Goal: Task Accomplishment & Management: Use online tool/utility

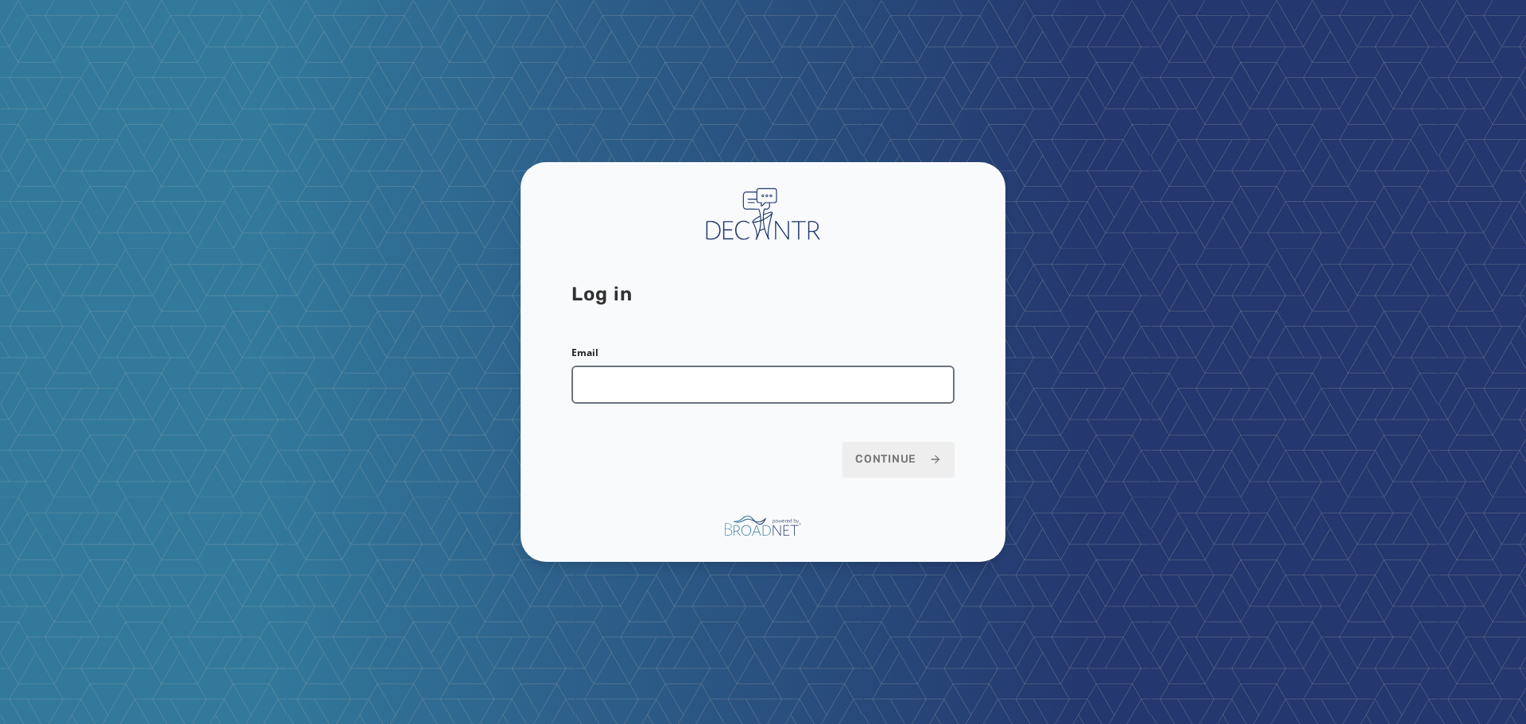
click at [610, 395] on input "Email" at bounding box center [762, 385] width 383 height 38
type input "**********"
click at [843, 442] on button "Continue" at bounding box center [899, 459] width 112 height 35
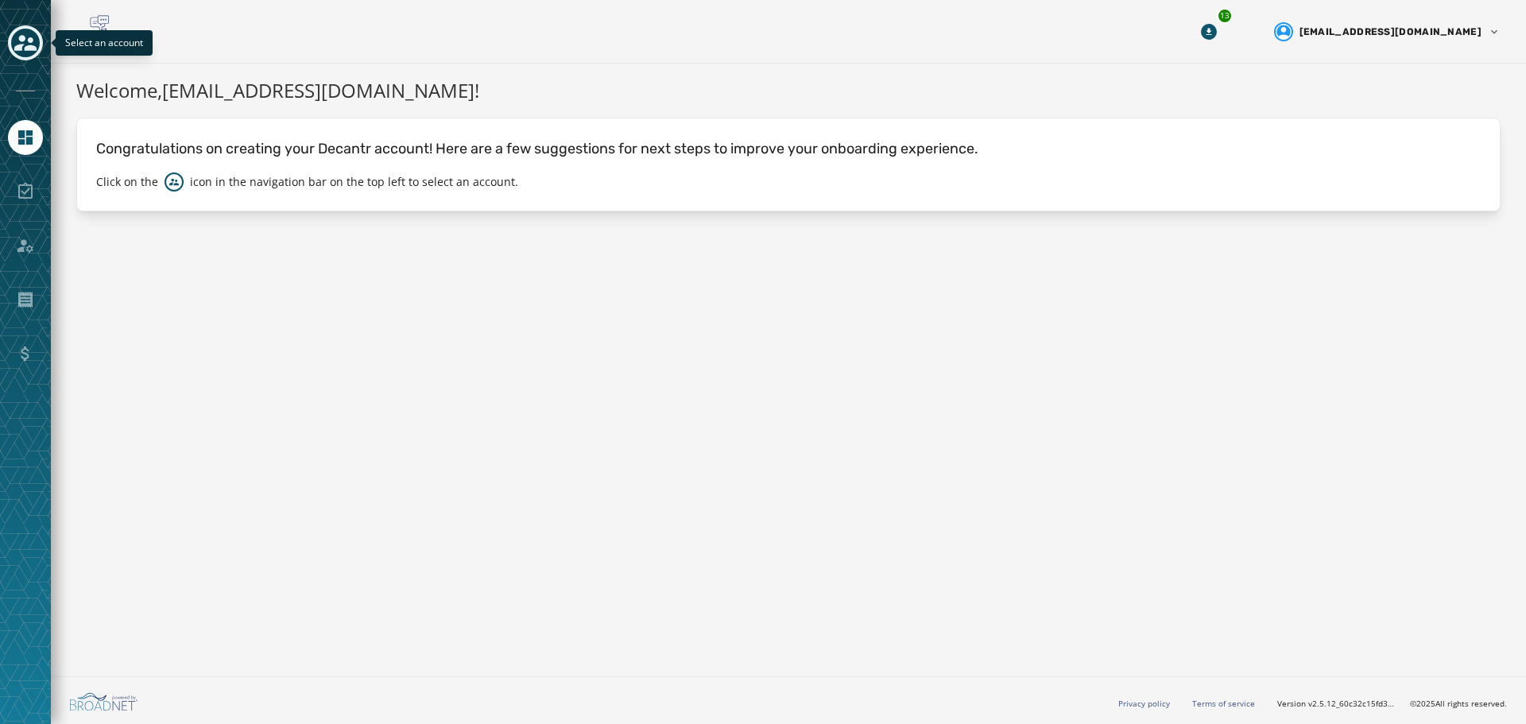
click at [21, 46] on icon "Toggle account select drawer" at bounding box center [25, 43] width 22 height 16
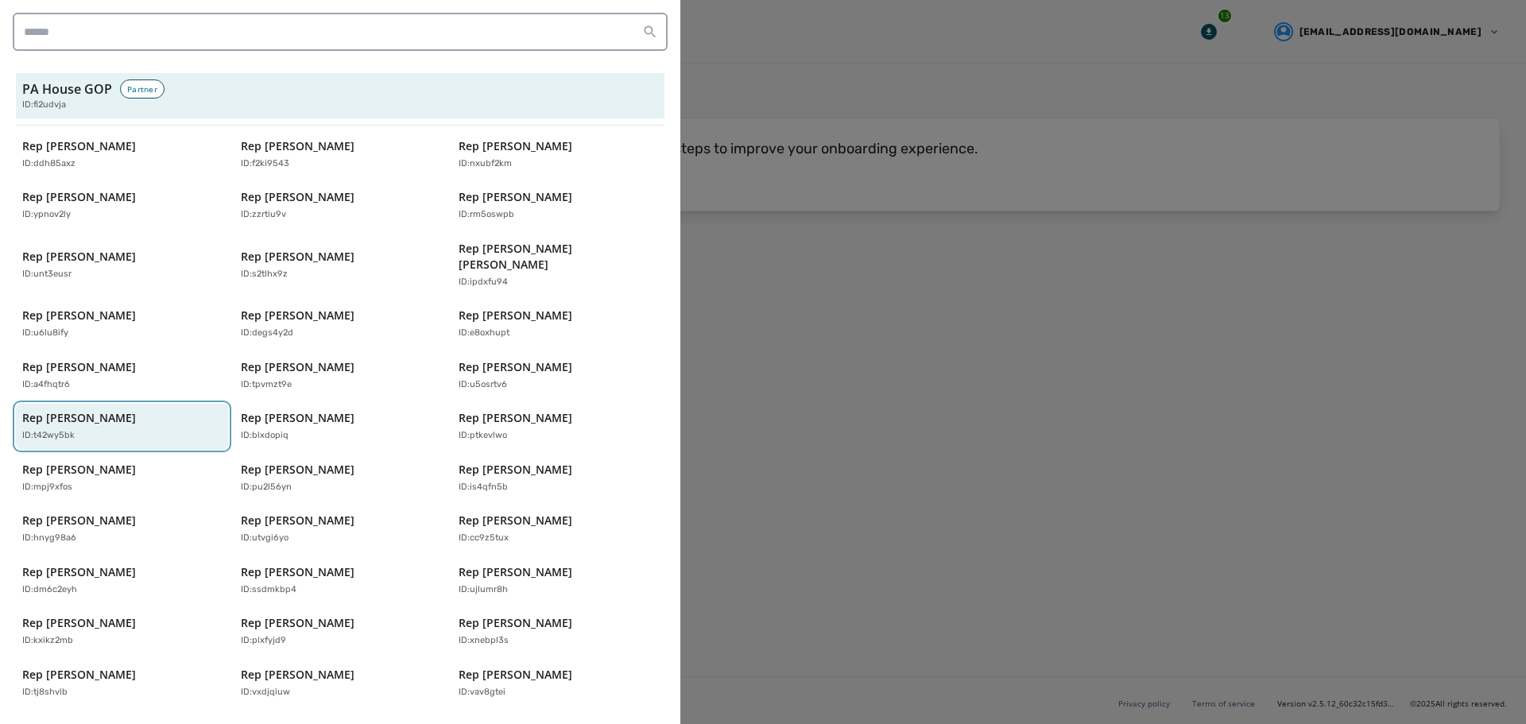
click at [99, 429] on div "ID: t42wy5bk" at bounding box center [114, 436] width 184 height 14
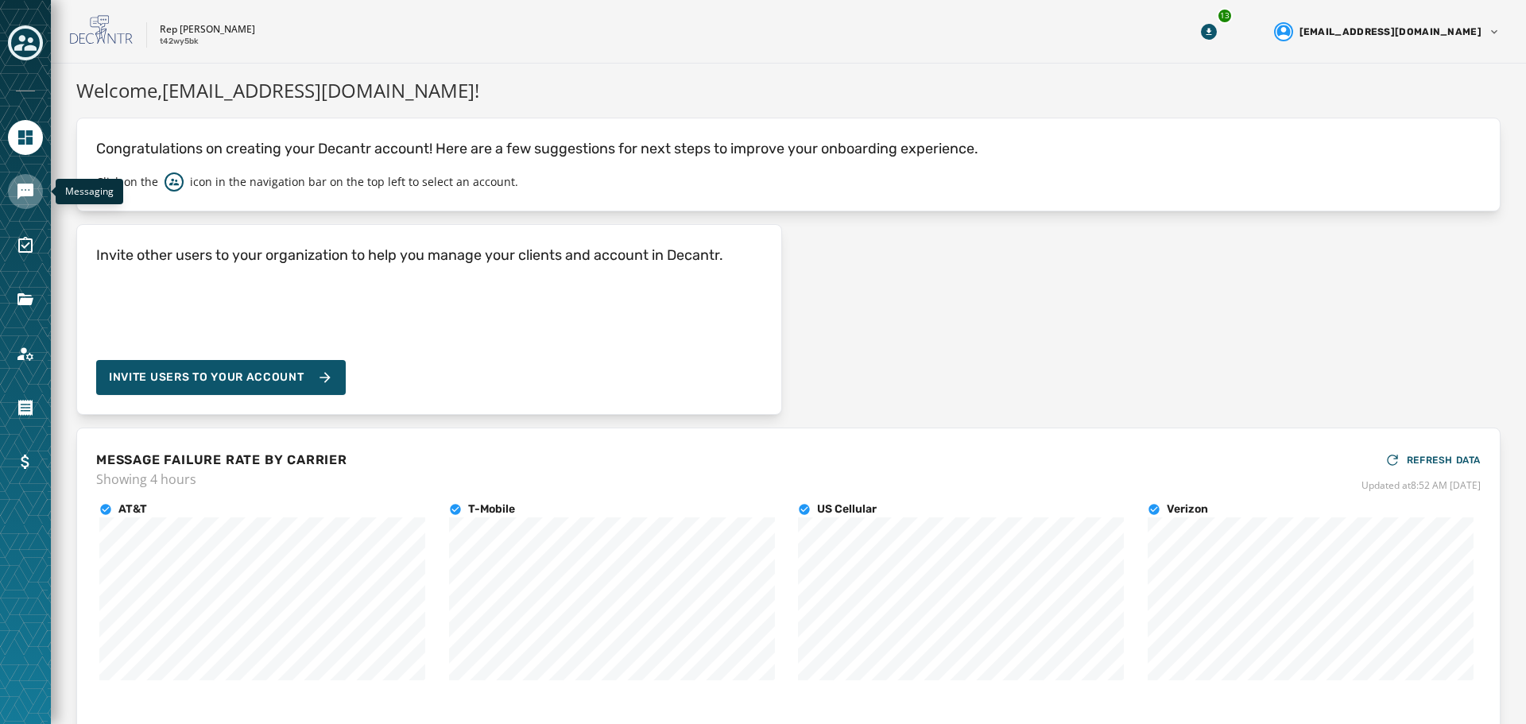
click at [33, 193] on icon "Navigate to Messaging" at bounding box center [25, 192] width 16 height 16
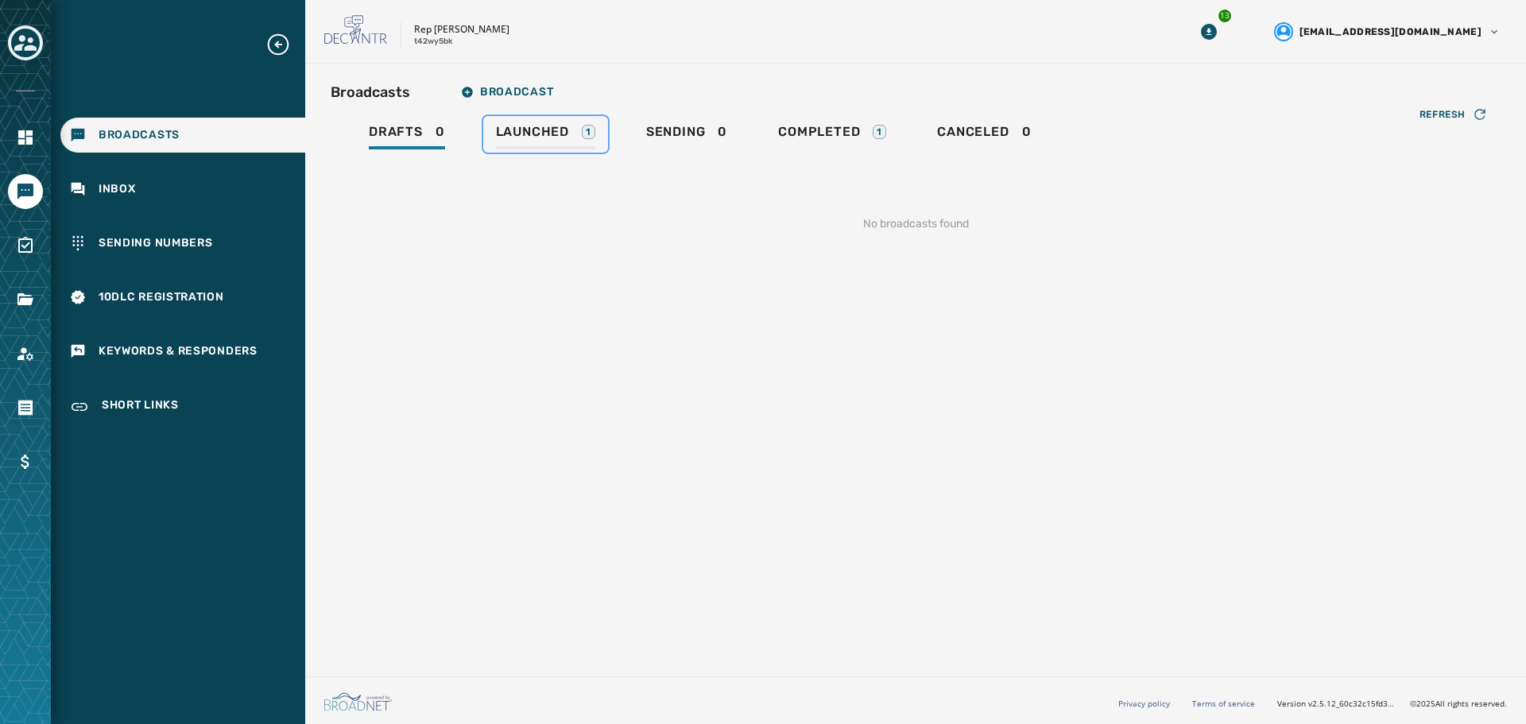
click at [552, 143] on div "Launched 1" at bounding box center [545, 136] width 99 height 25
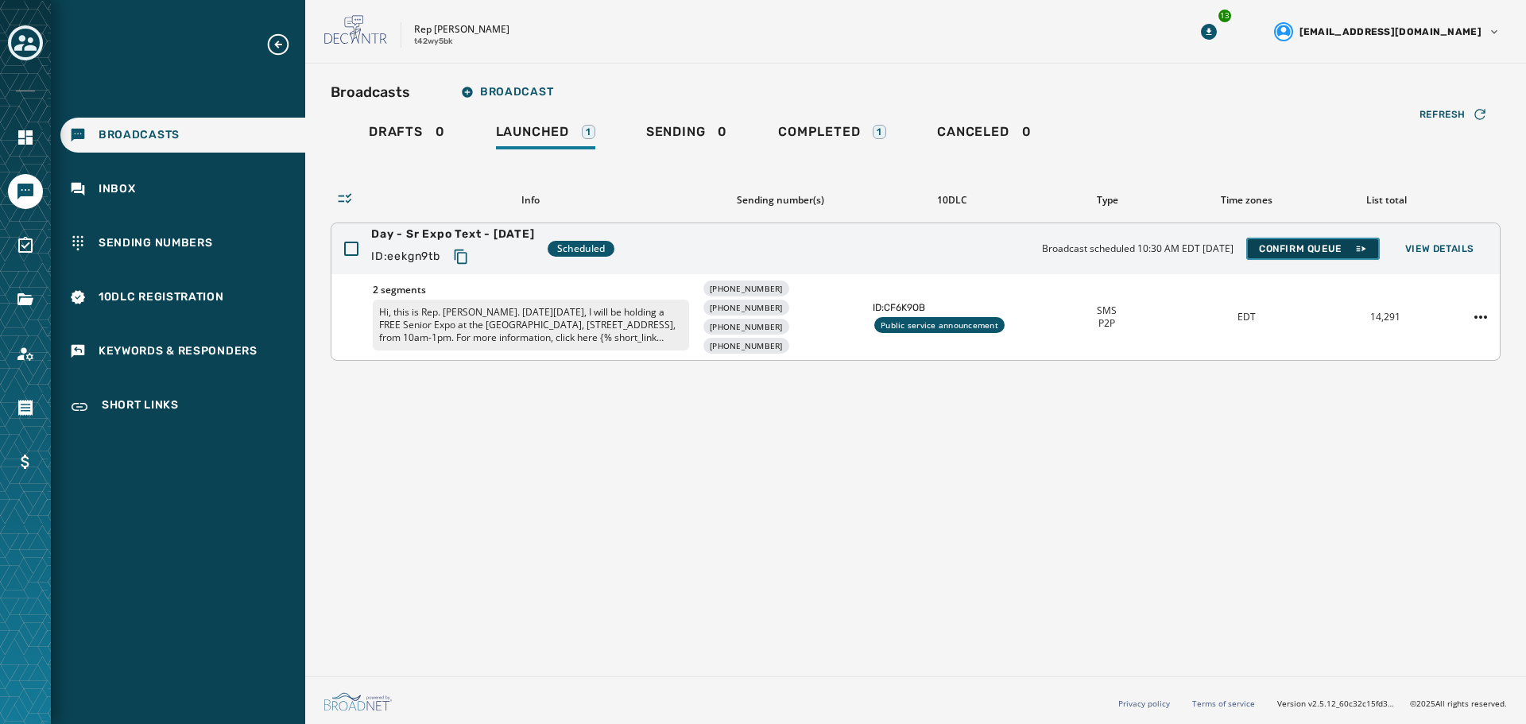
click at [1331, 238] on button "Confirm Queue" at bounding box center [1313, 249] width 134 height 22
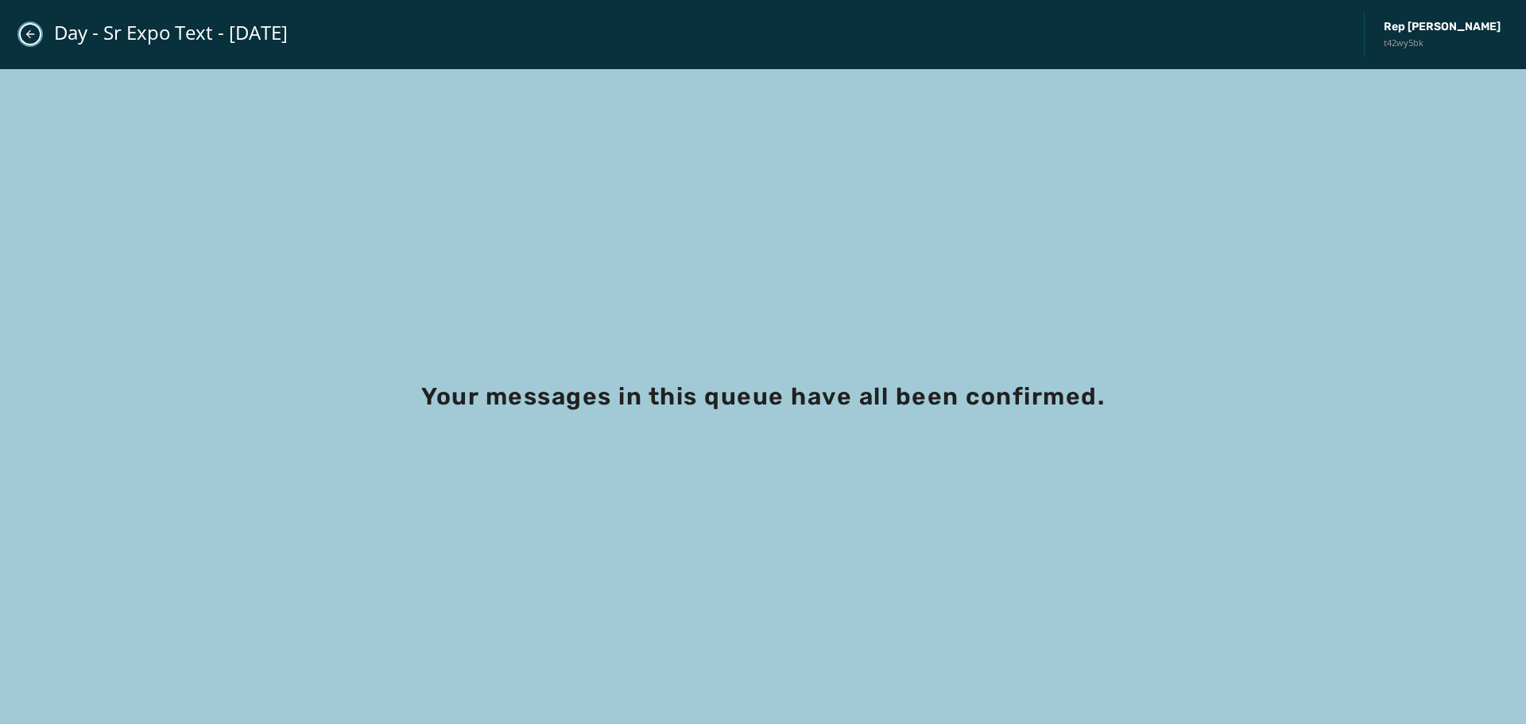
click at [31, 38] on icon "Close admin drawer" at bounding box center [30, 34] width 13 height 13
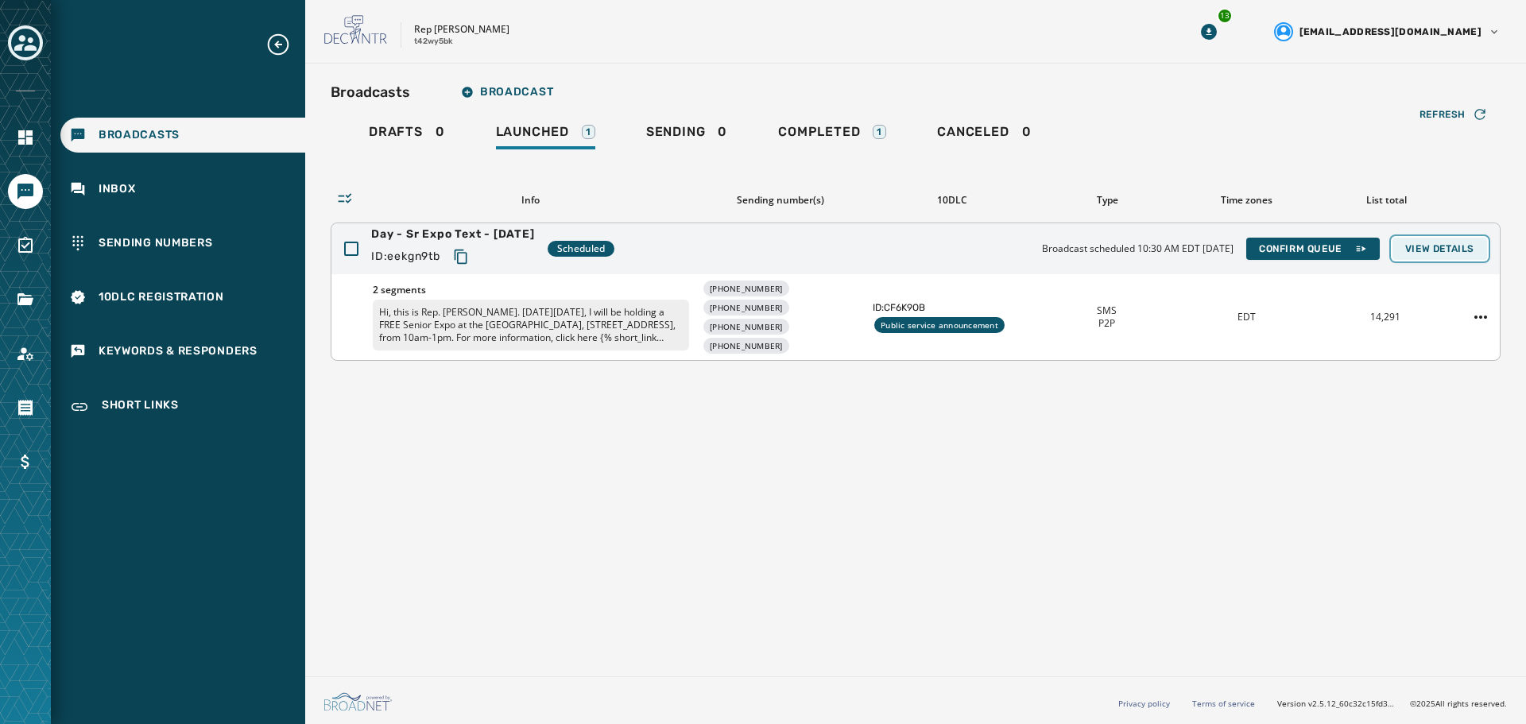
click at [1416, 257] on button "View Details" at bounding box center [1440, 249] width 95 height 22
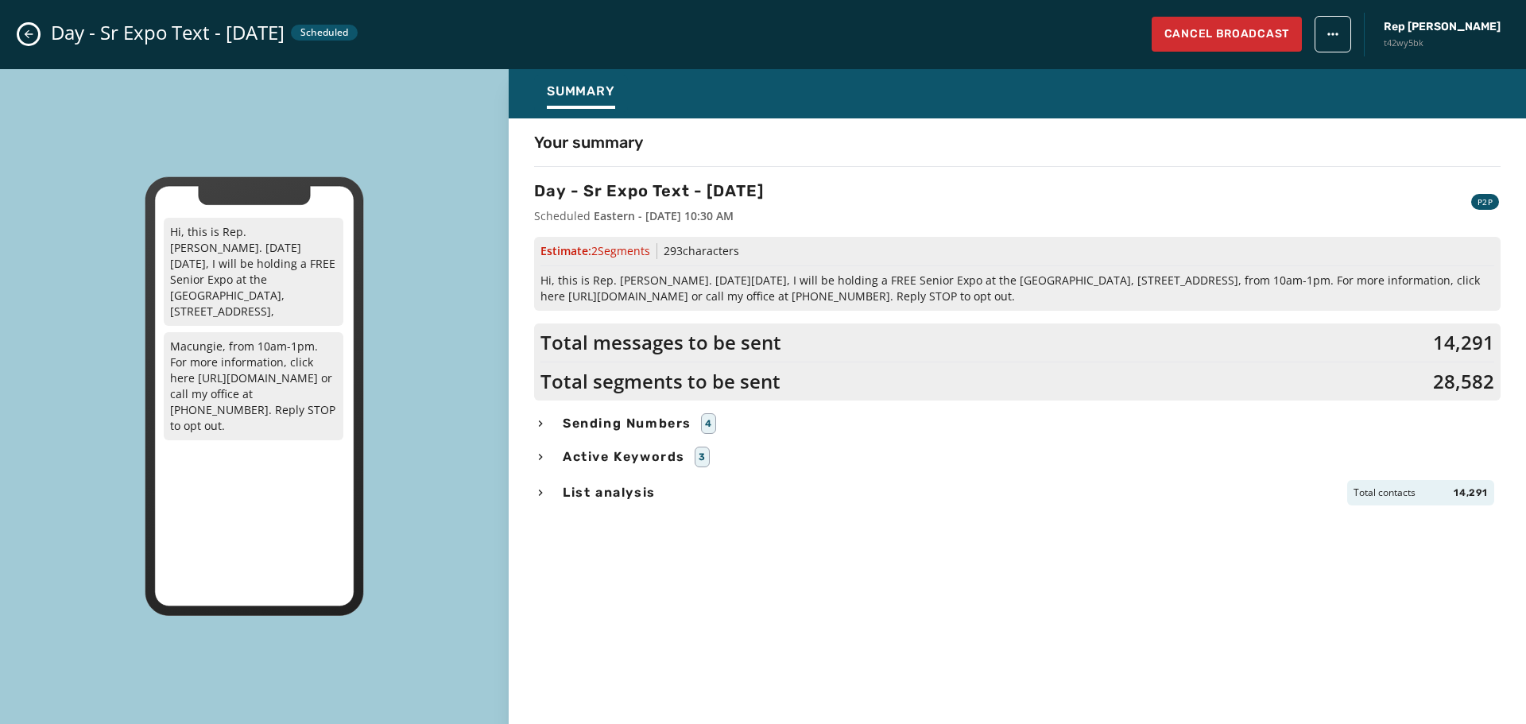
click at [615, 424] on span "Sending Numbers" at bounding box center [627, 423] width 135 height 19
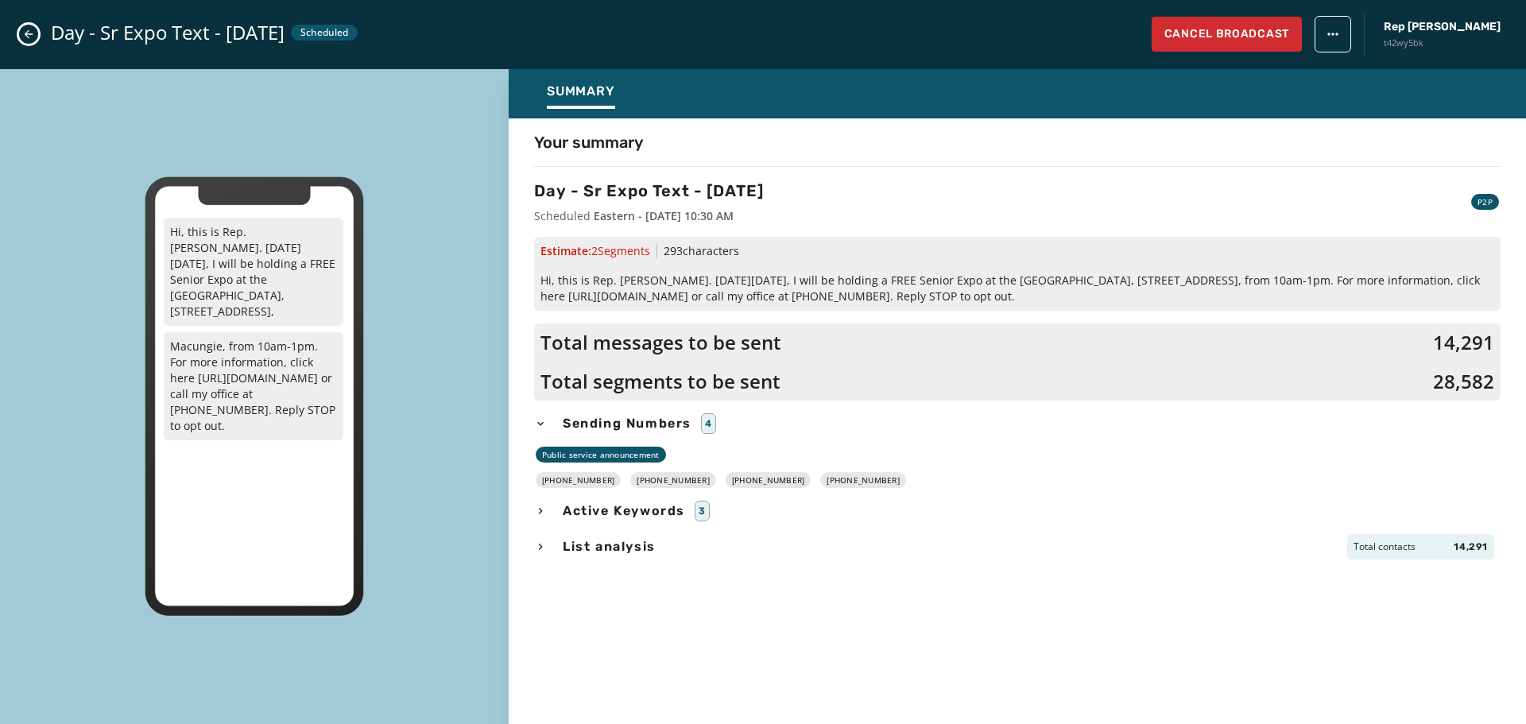
drag, startPoint x: 867, startPoint y: 478, endPoint x: 555, endPoint y: 486, distance: 312.5
click at [555, 486] on div "[PHONE_NUMBER] [PHONE_NUMBER] [PHONE_NUMBER] [PHONE_NUMBER]" at bounding box center [1017, 480] width 967 height 16
copy div "[PHONE_NUMBER] [PHONE_NUMBER] [PHONE_NUMBER] [PHONE_NUMBER]"
click at [660, 670] on div "Your summary Day - Sr Expo Text - [DATE] Scheduled Eastern - [DATE] 10:30 AM P2…" at bounding box center [1017, 416] width 1017 height 571
drag, startPoint x: 1149, startPoint y: 294, endPoint x: 539, endPoint y: 285, distance: 610.5
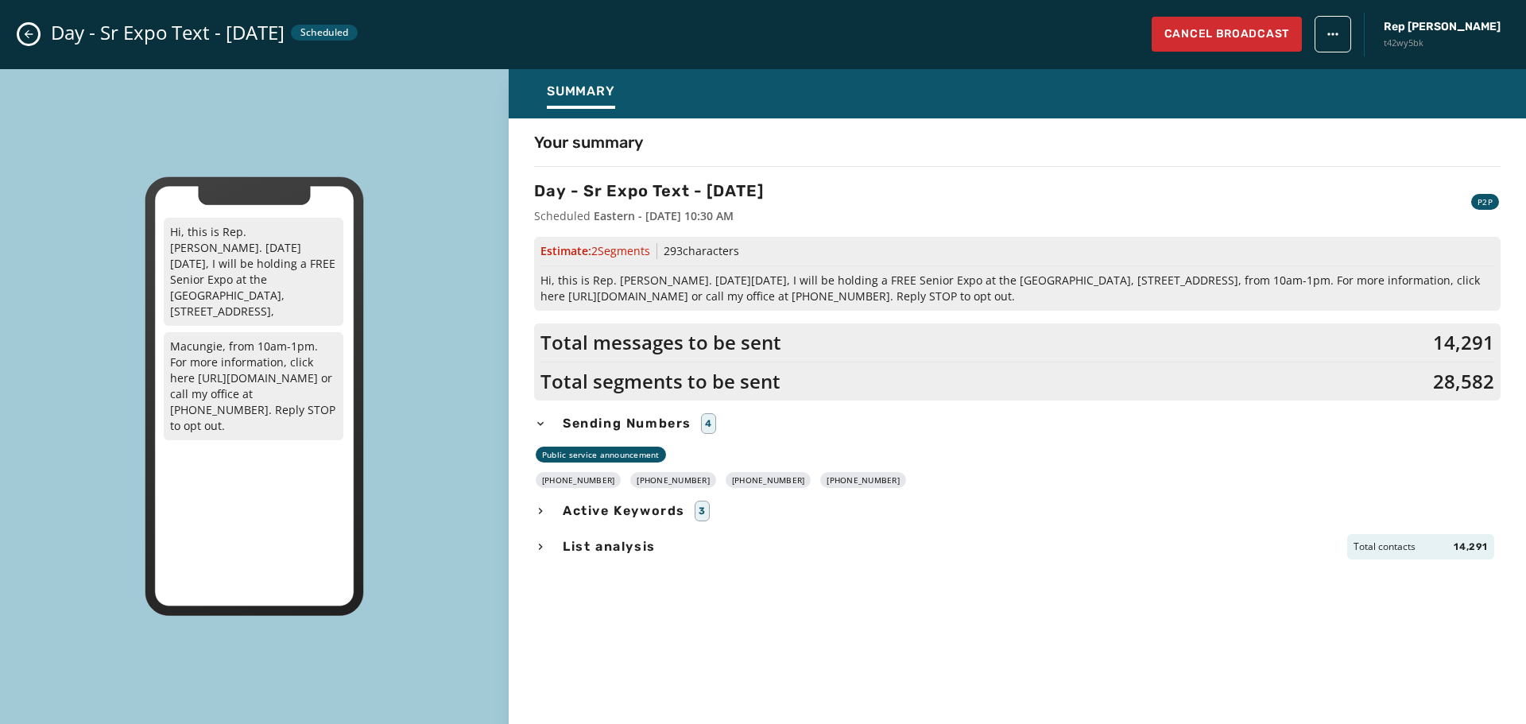
click at [539, 285] on div "Estimate: 2 Segment s 293 characters Hi, this is Rep. [PERSON_NAME]. [DATE][DAT…" at bounding box center [1017, 274] width 967 height 74
copy span "Hi, this is Rep. [PERSON_NAME]. [DATE][DATE], I will be holding a FREE Senior E…"
click at [44, 29] on div "Day - Sr Expo Text - [DATE] Scheduled Cancel Broadcast Rep [PERSON_NAME] t42wy5…" at bounding box center [763, 34] width 1526 height 69
click at [33, 33] on icon "Close admin drawer" at bounding box center [28, 34] width 13 height 13
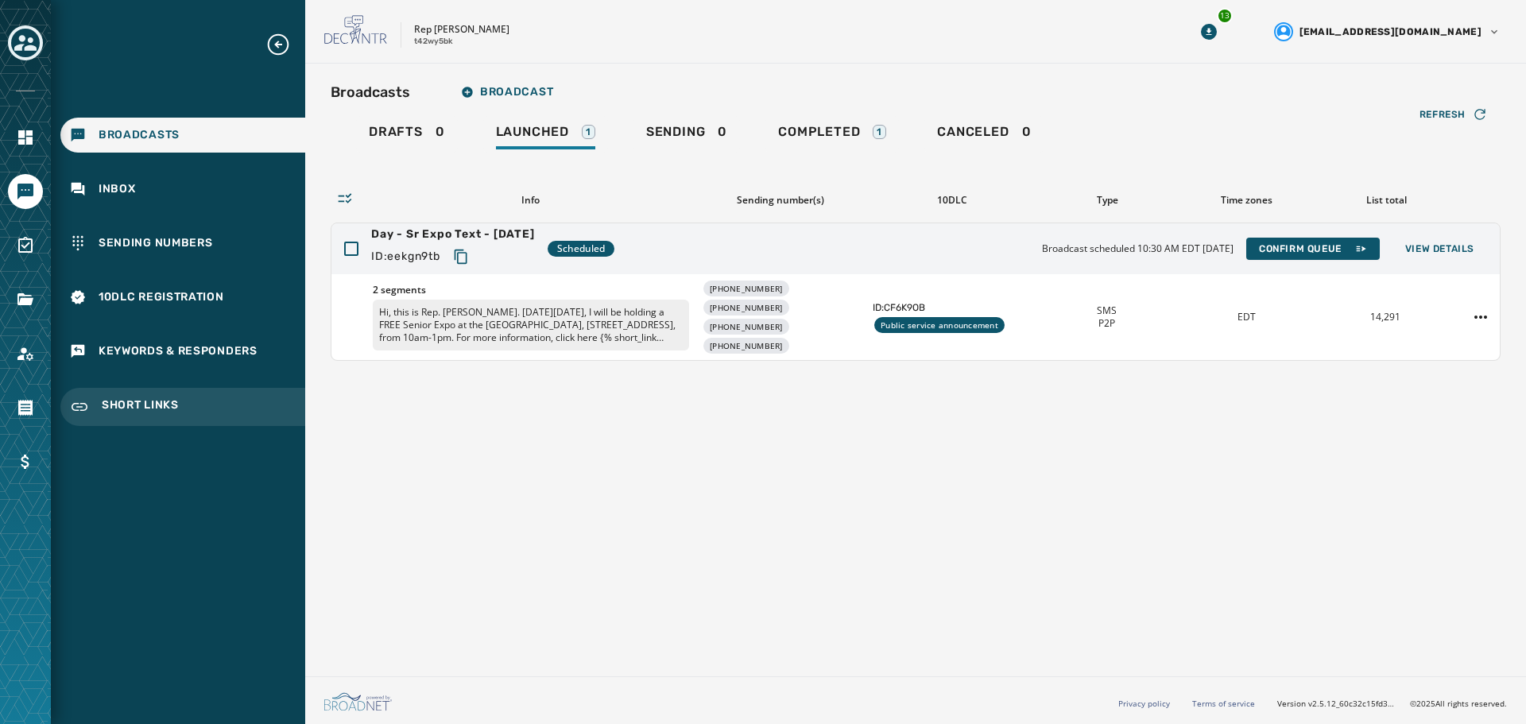
click at [117, 390] on div "Short Links" at bounding box center [182, 407] width 245 height 38
